Goal: Information Seeking & Learning: Learn about a topic

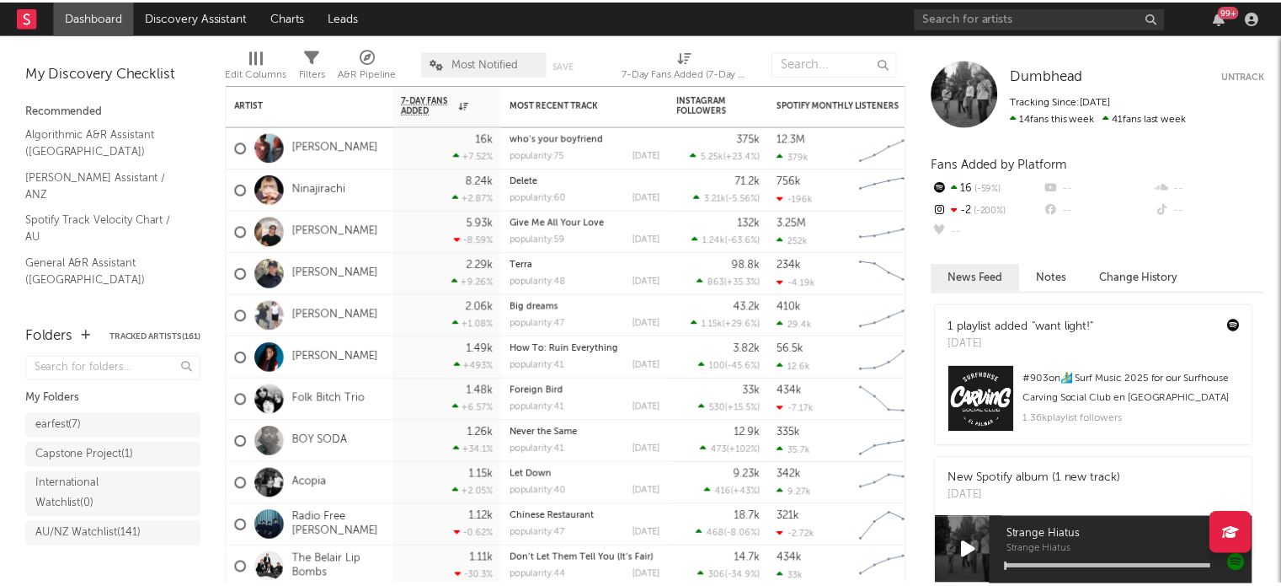
scroll to position [15, 0]
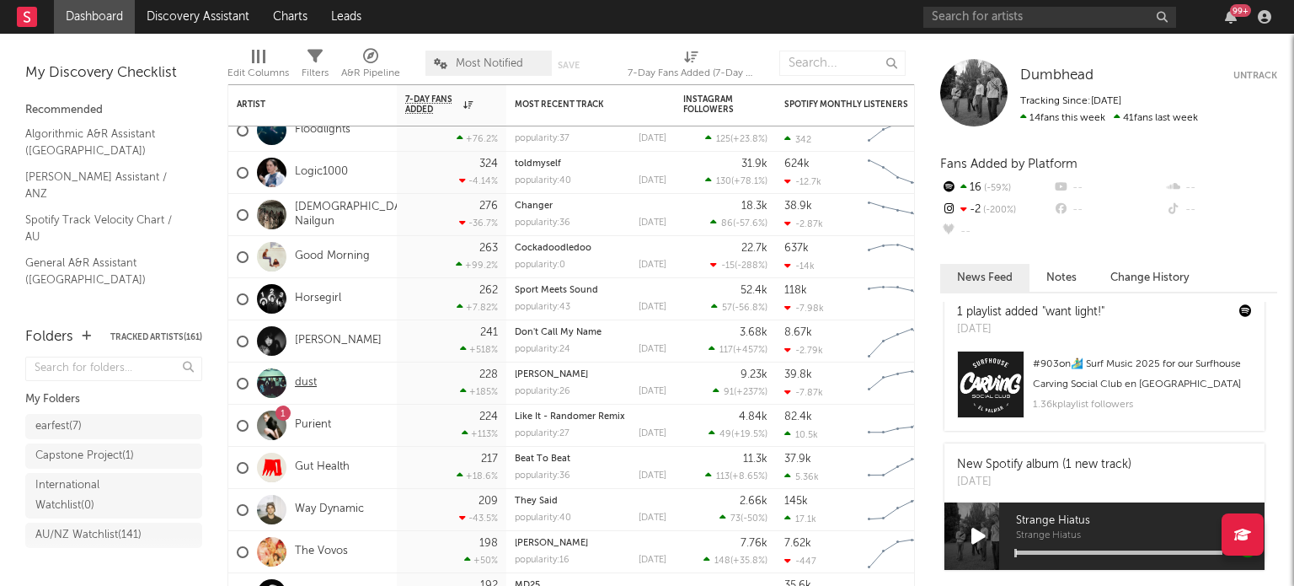
click at [302, 381] on link "dust" at bounding box center [306, 383] width 22 height 14
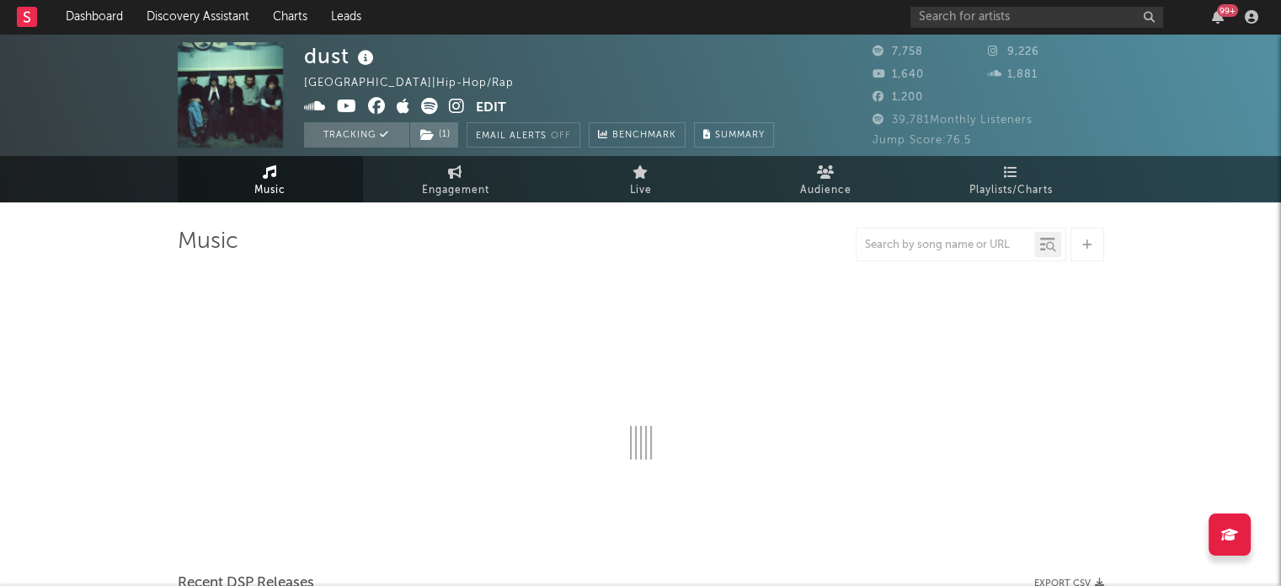
select select "1w"
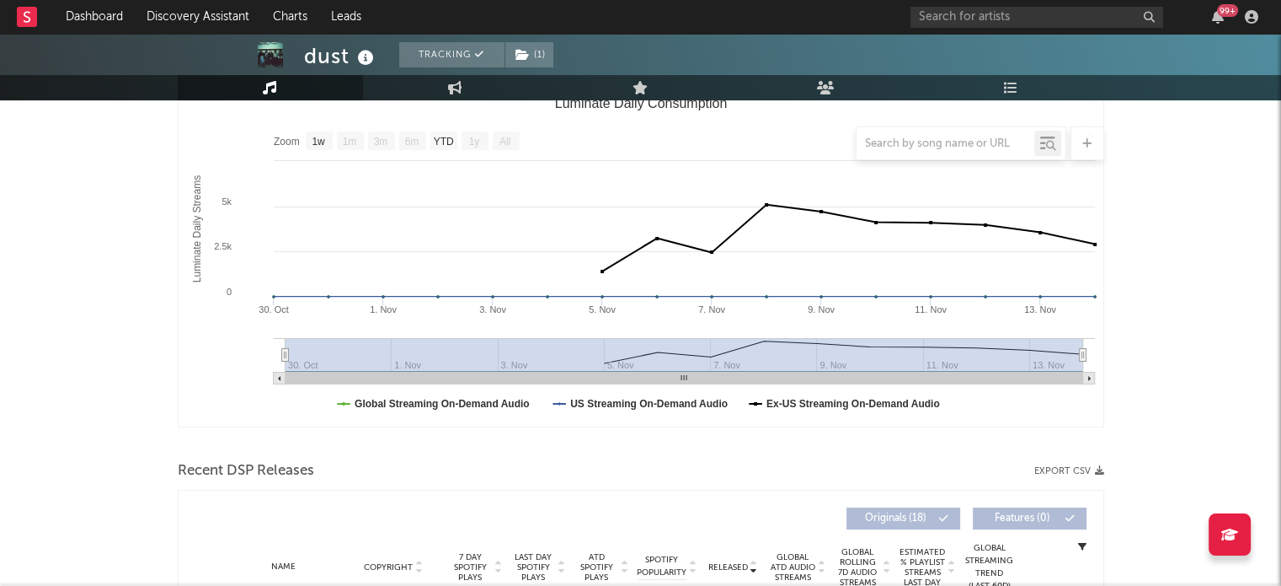
scroll to position [447, 0]
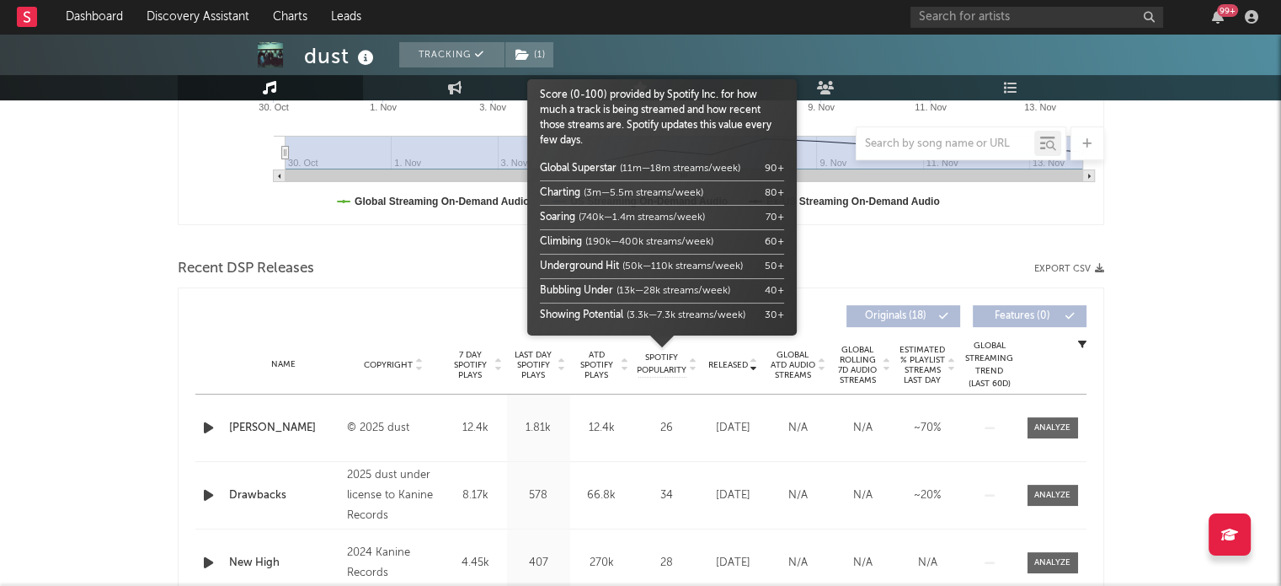
drag, startPoint x: 667, startPoint y: 365, endPoint x: 651, endPoint y: 356, distance: 18.5
click at [651, 356] on span "Spotify Popularity" at bounding box center [662, 363] width 50 height 25
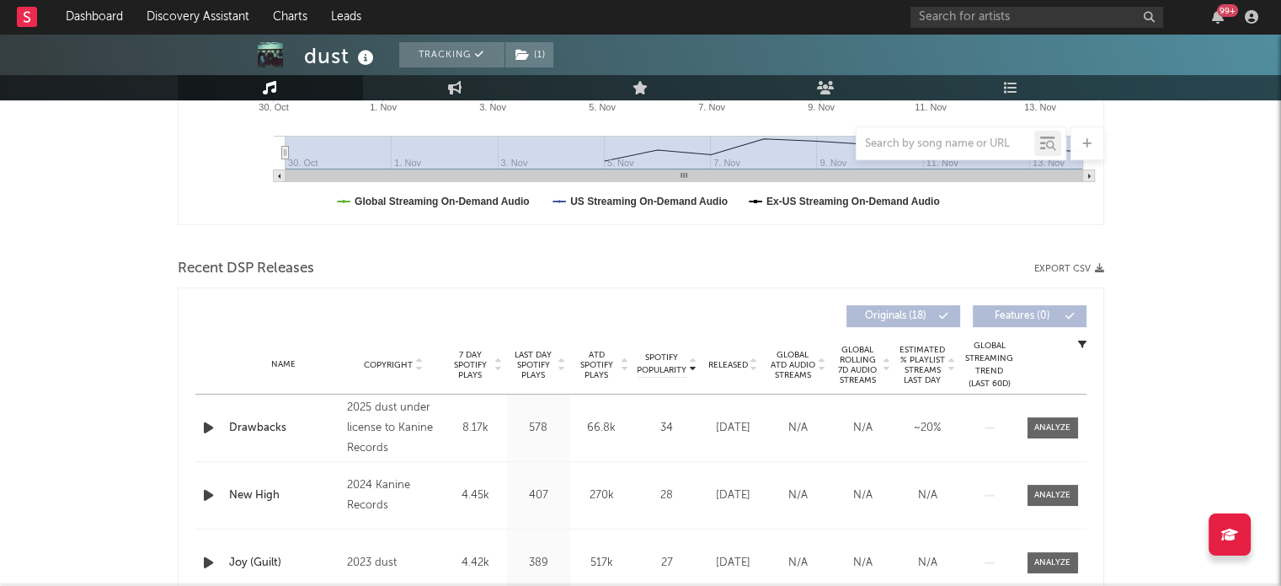
click at [604, 361] on span "ATD Spotify Plays" at bounding box center [597, 365] width 45 height 30
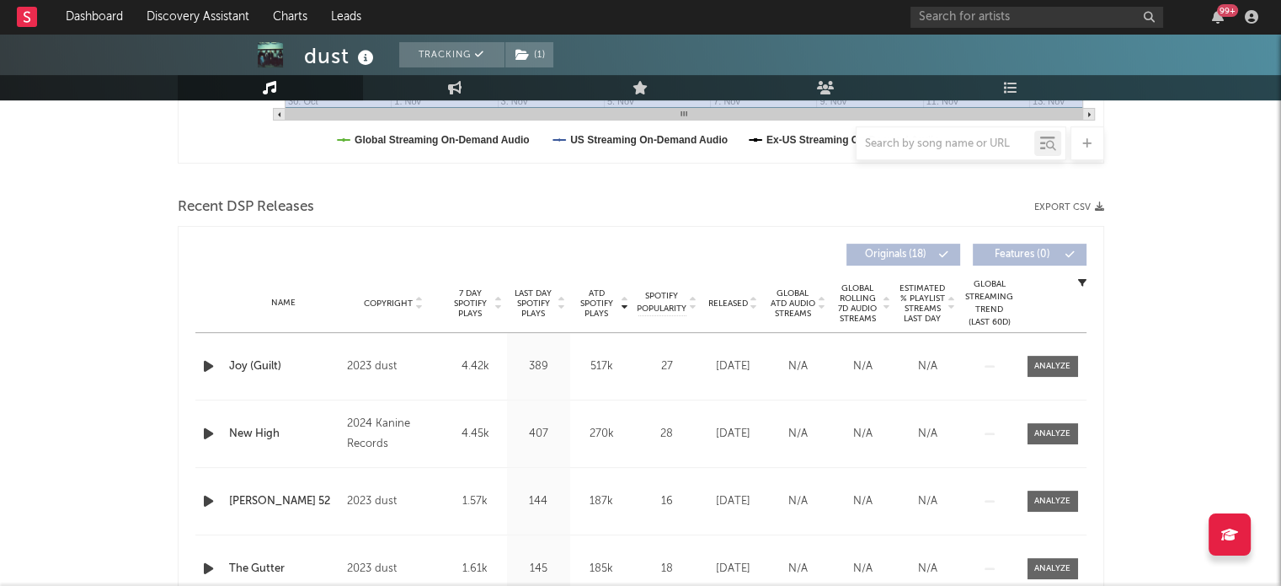
scroll to position [516, 0]
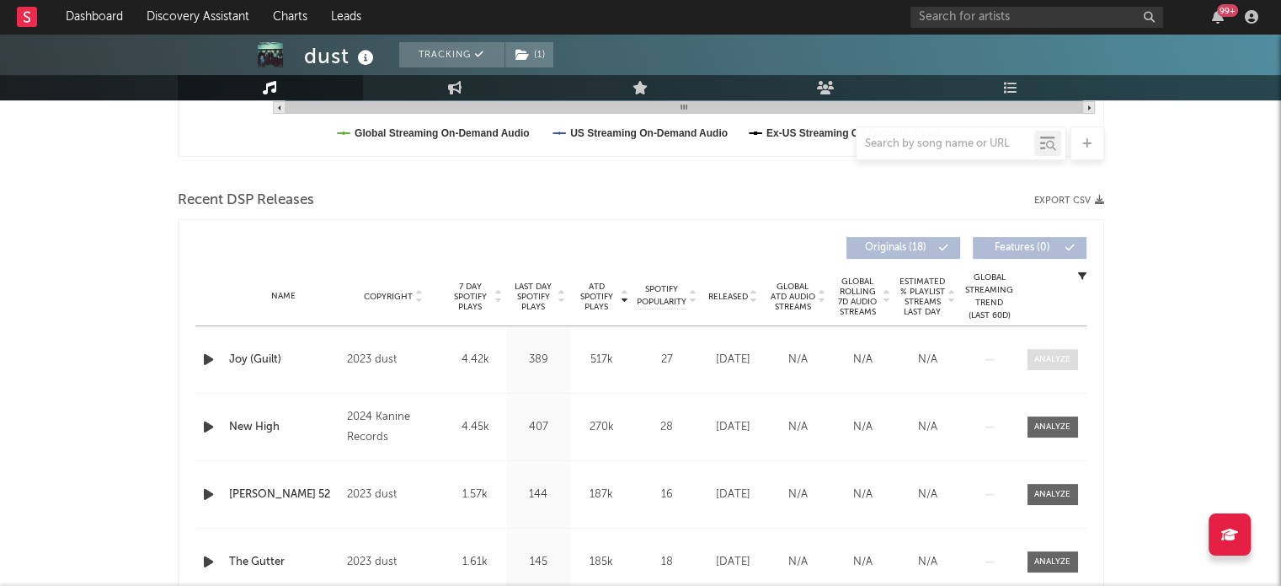
click at [1062, 360] on div at bounding box center [1053, 359] width 36 height 13
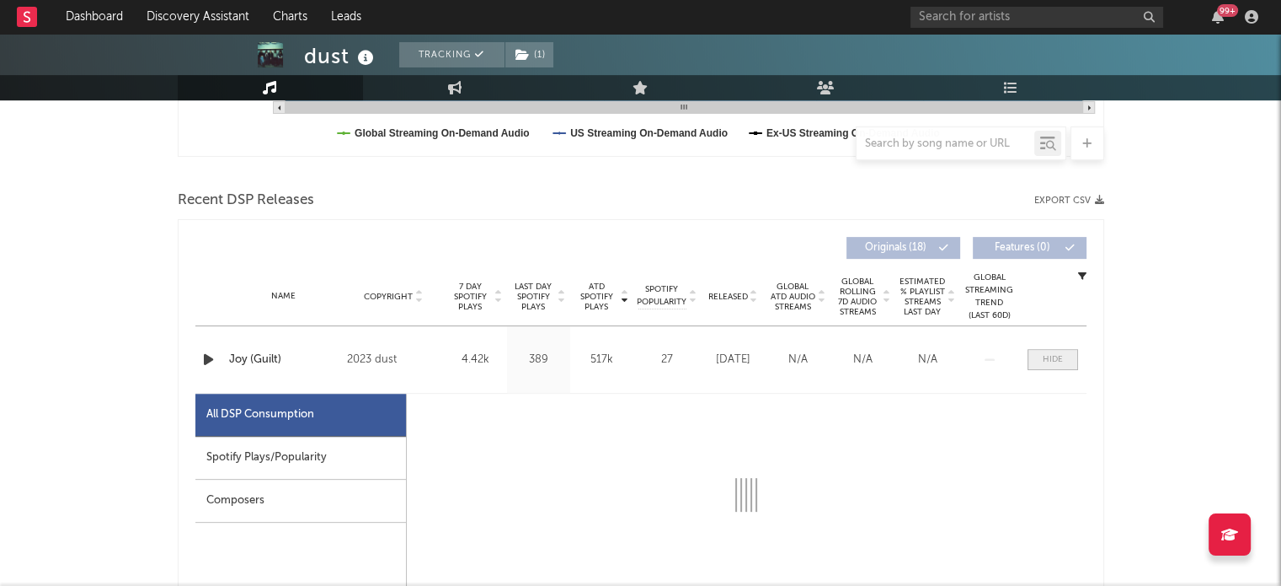
scroll to position [652, 0]
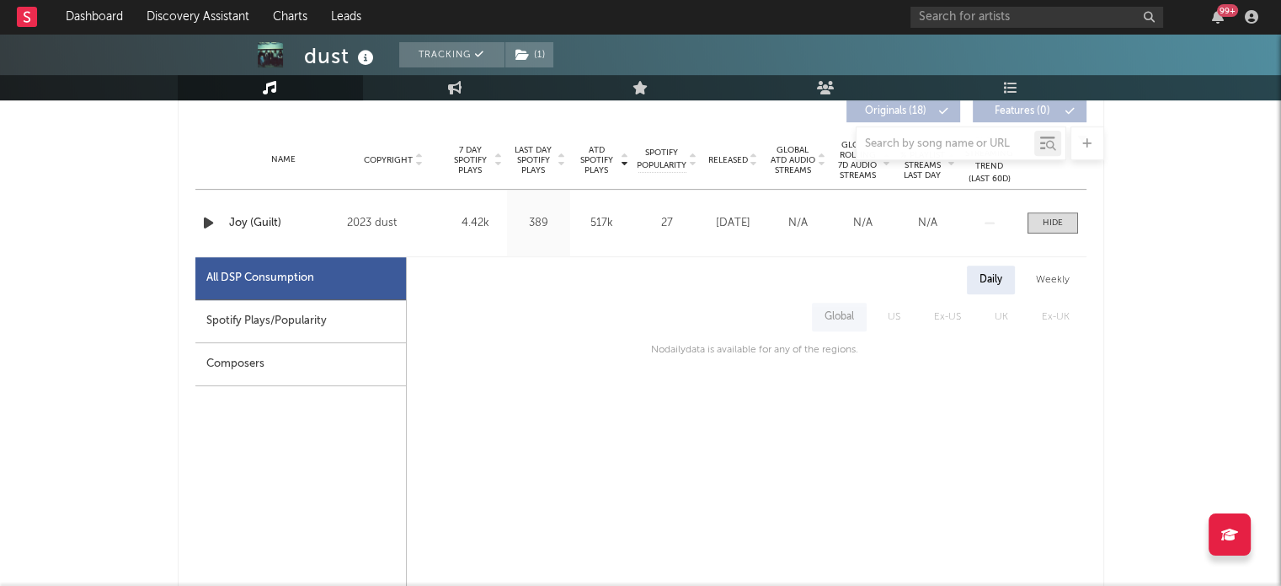
click at [363, 313] on div "Spotify Plays/Popularity" at bounding box center [300, 321] width 211 height 43
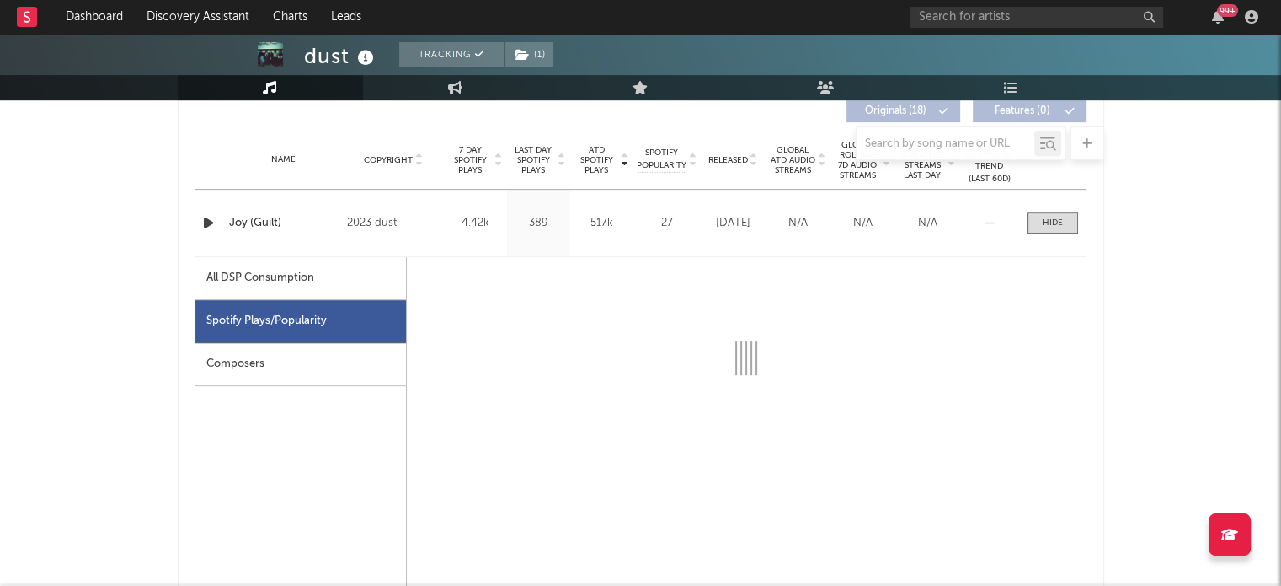
select select "6m"
select select "1w"
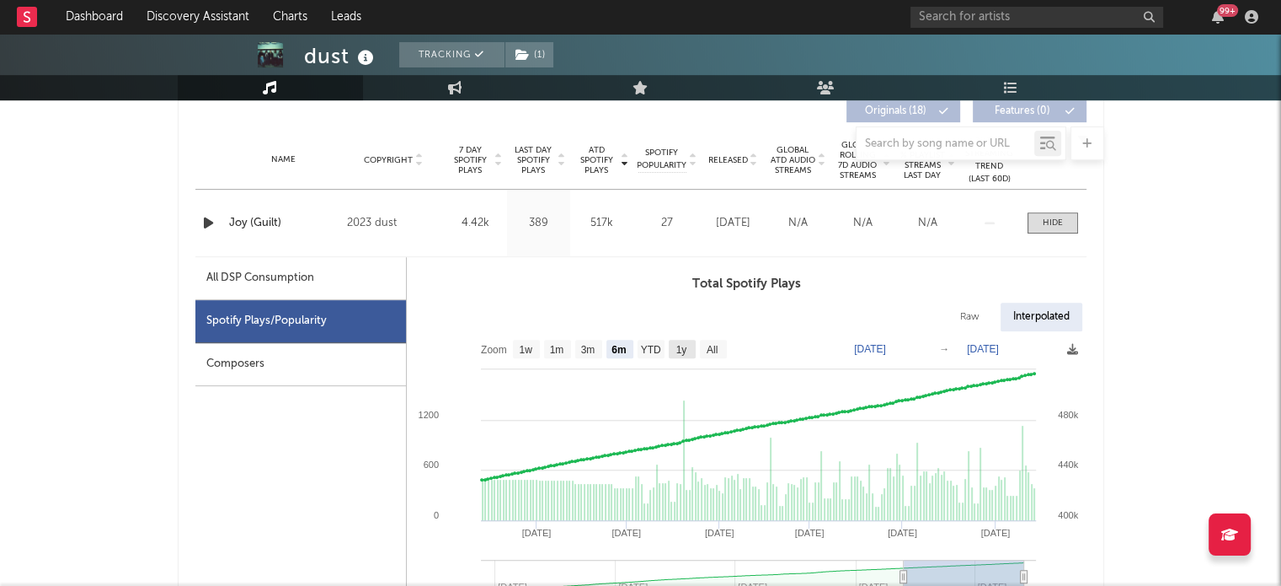
click at [669, 346] on rect at bounding box center [682, 349] width 27 height 19
select select "1y"
type input "[DATE]"
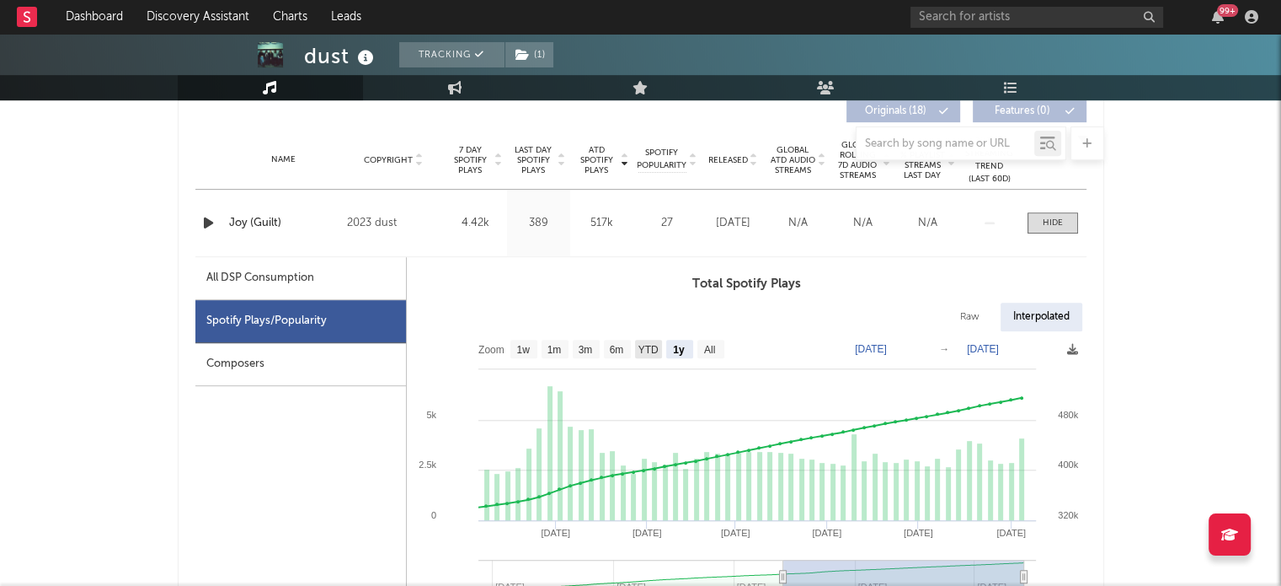
click at [645, 346] on text "YTD" at bounding box center [648, 350] width 20 height 12
select select "YTD"
type input "[DATE]"
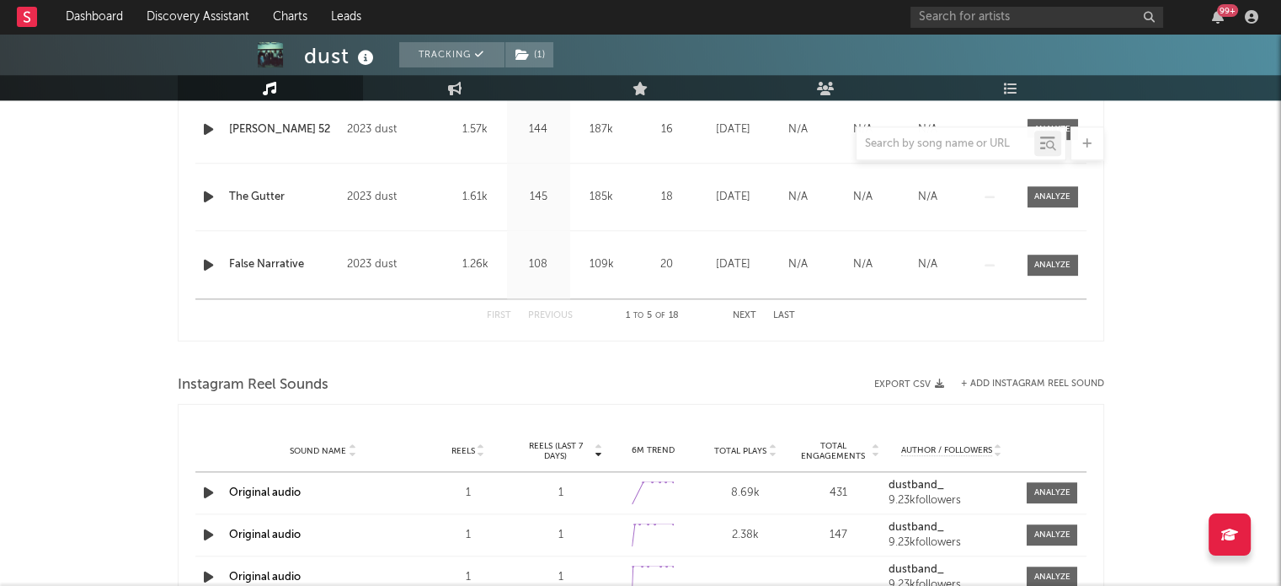
scroll to position [1683, 0]
click at [233, 88] on link "Music" at bounding box center [270, 87] width 185 height 25
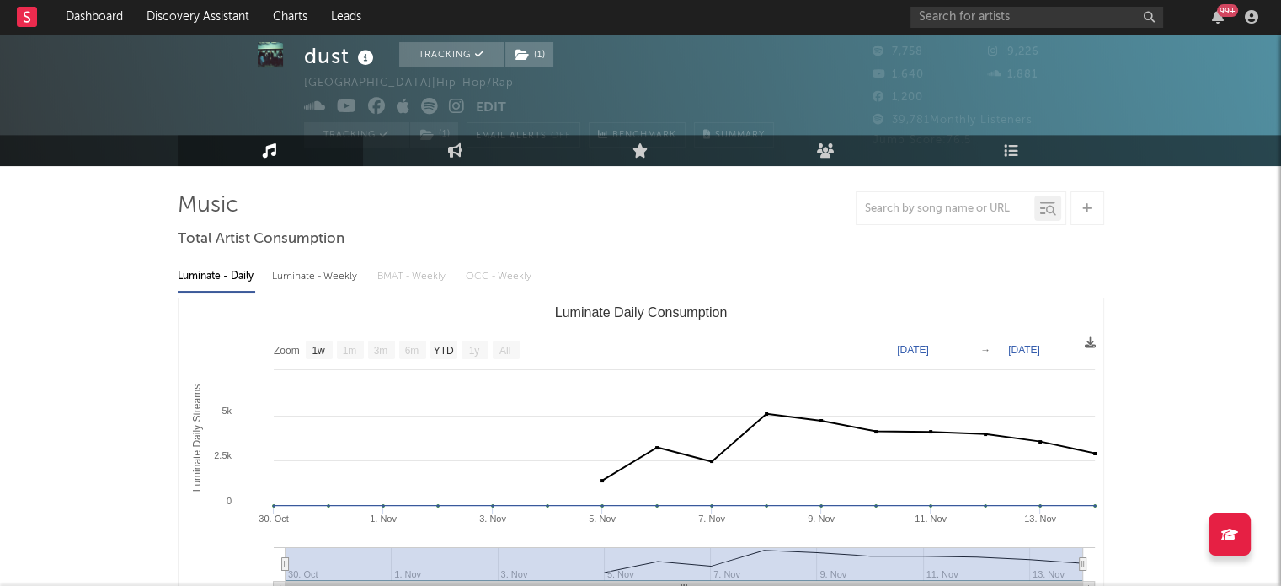
scroll to position [35, 0]
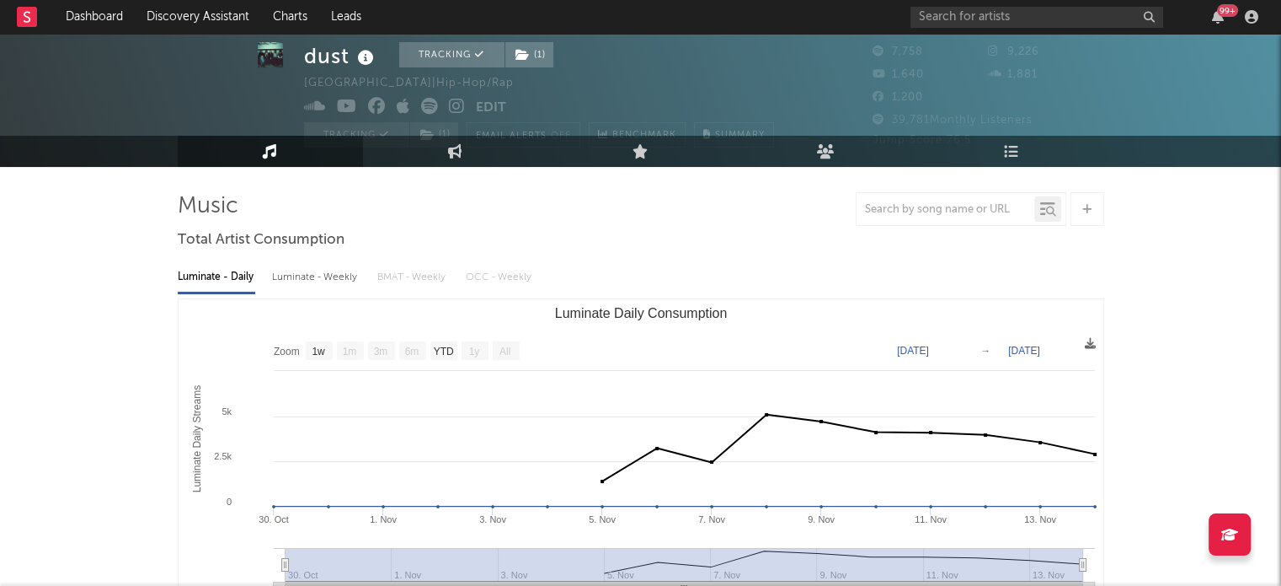
click at [302, 281] on div "Luminate - Weekly" at bounding box center [316, 277] width 88 height 29
select select "6m"
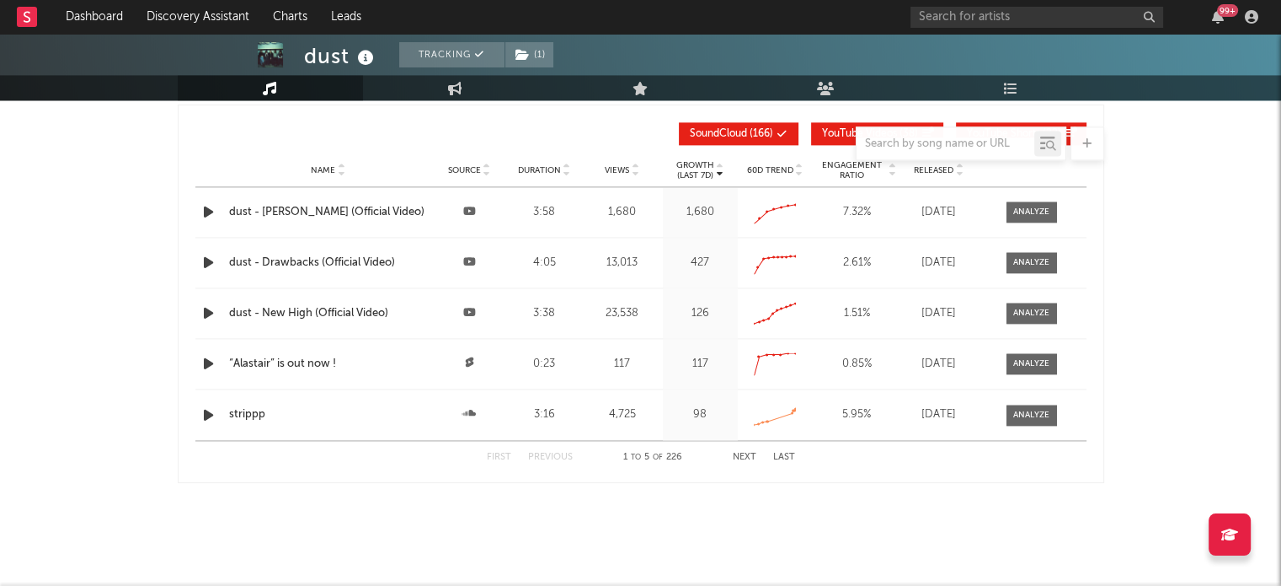
scroll to position [2366, 0]
click at [1031, 211] on div at bounding box center [1032, 211] width 36 height 13
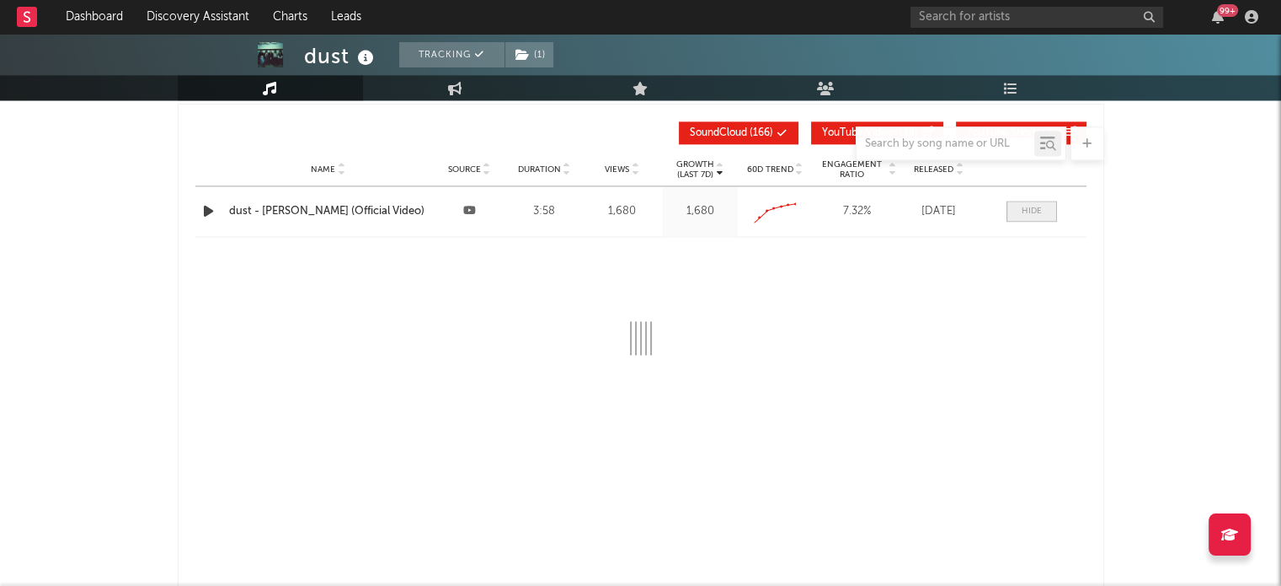
scroll to position [2389, 0]
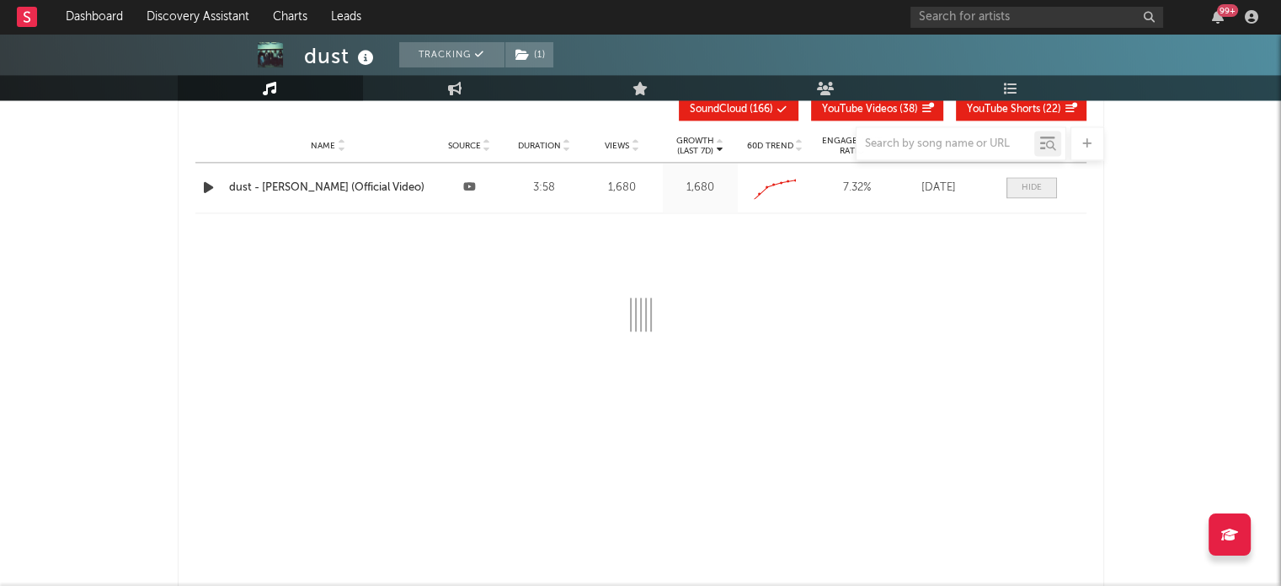
select select "All"
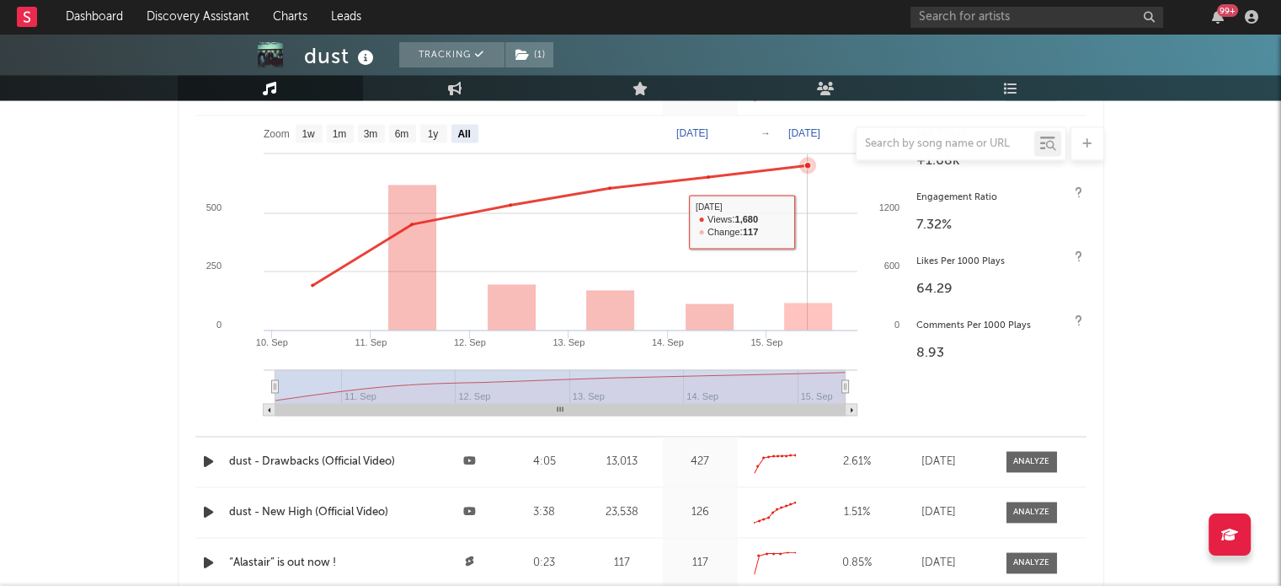
scroll to position [2513, 0]
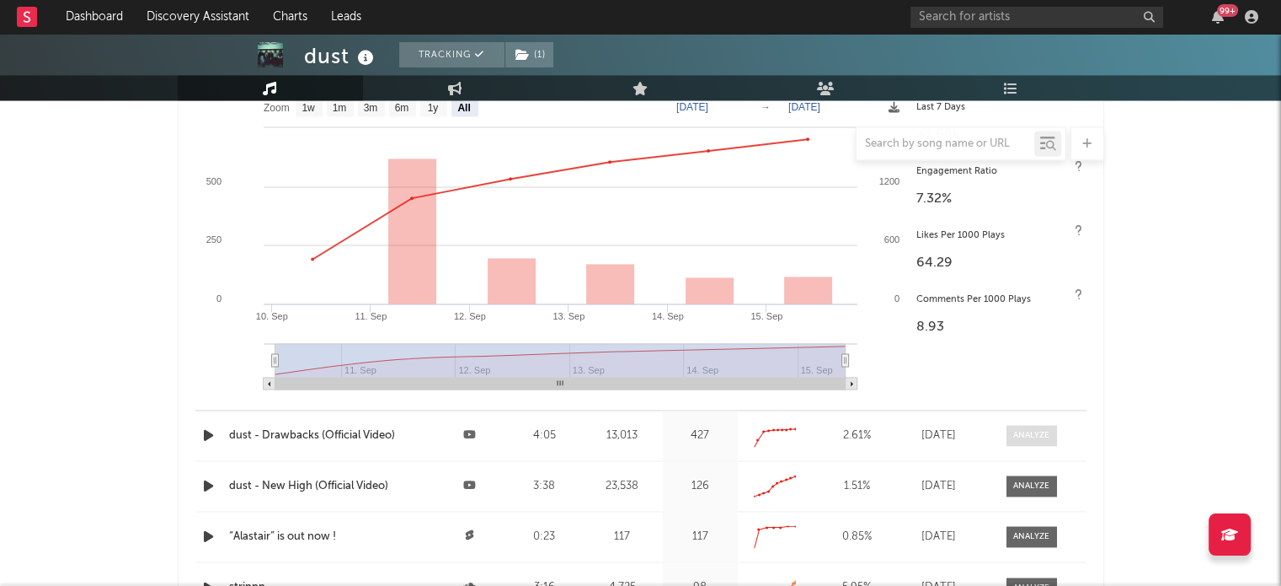
click at [1011, 429] on span at bounding box center [1032, 435] width 51 height 21
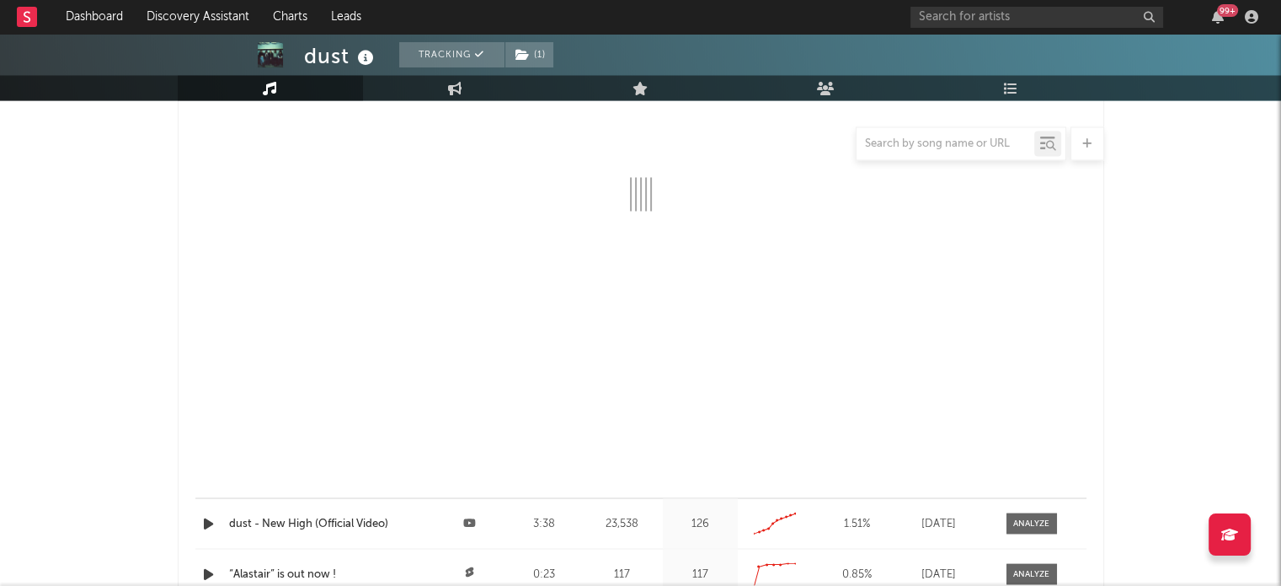
select select "All"
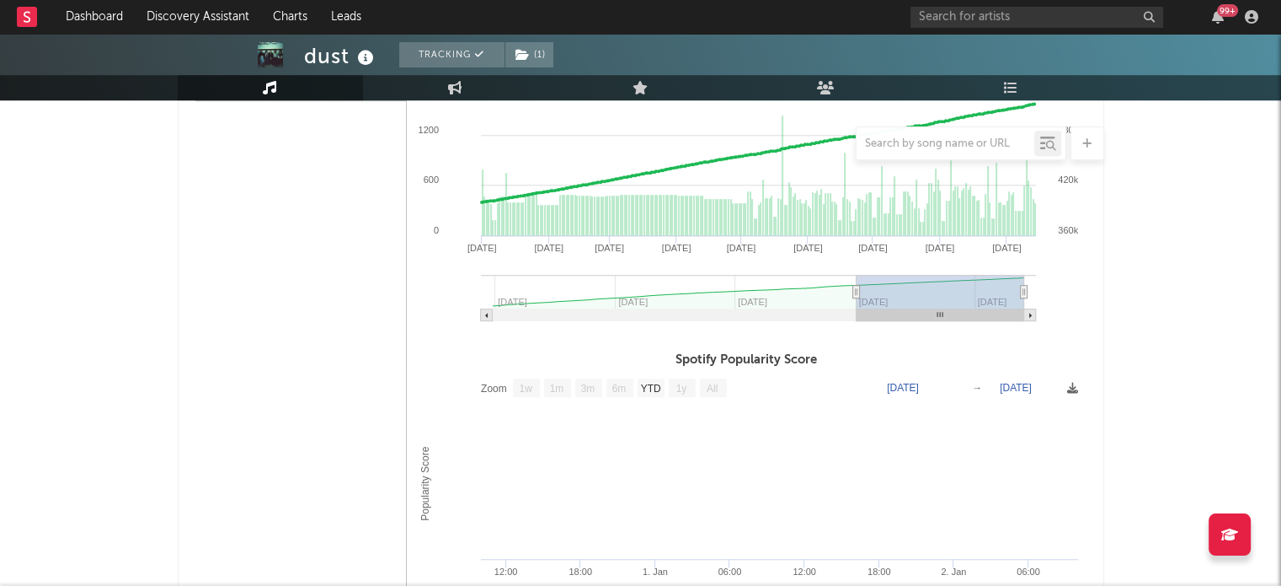
scroll to position [927, 0]
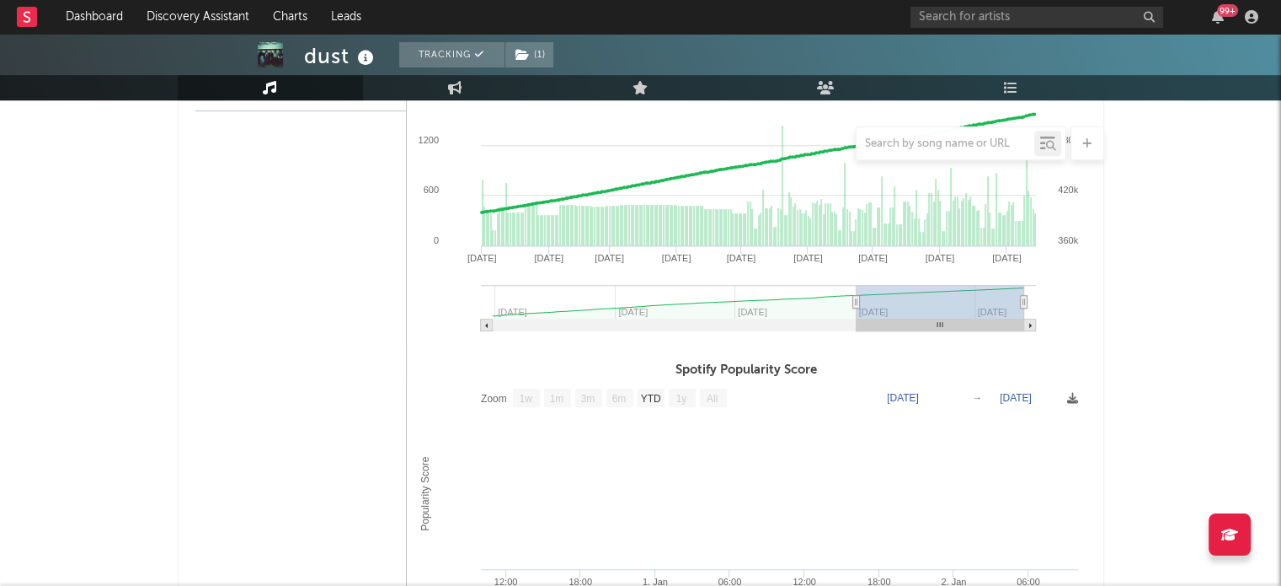
click at [18, 17] on rect at bounding box center [27, 17] width 20 height 20
